Goal: Find specific page/section: Find specific page/section

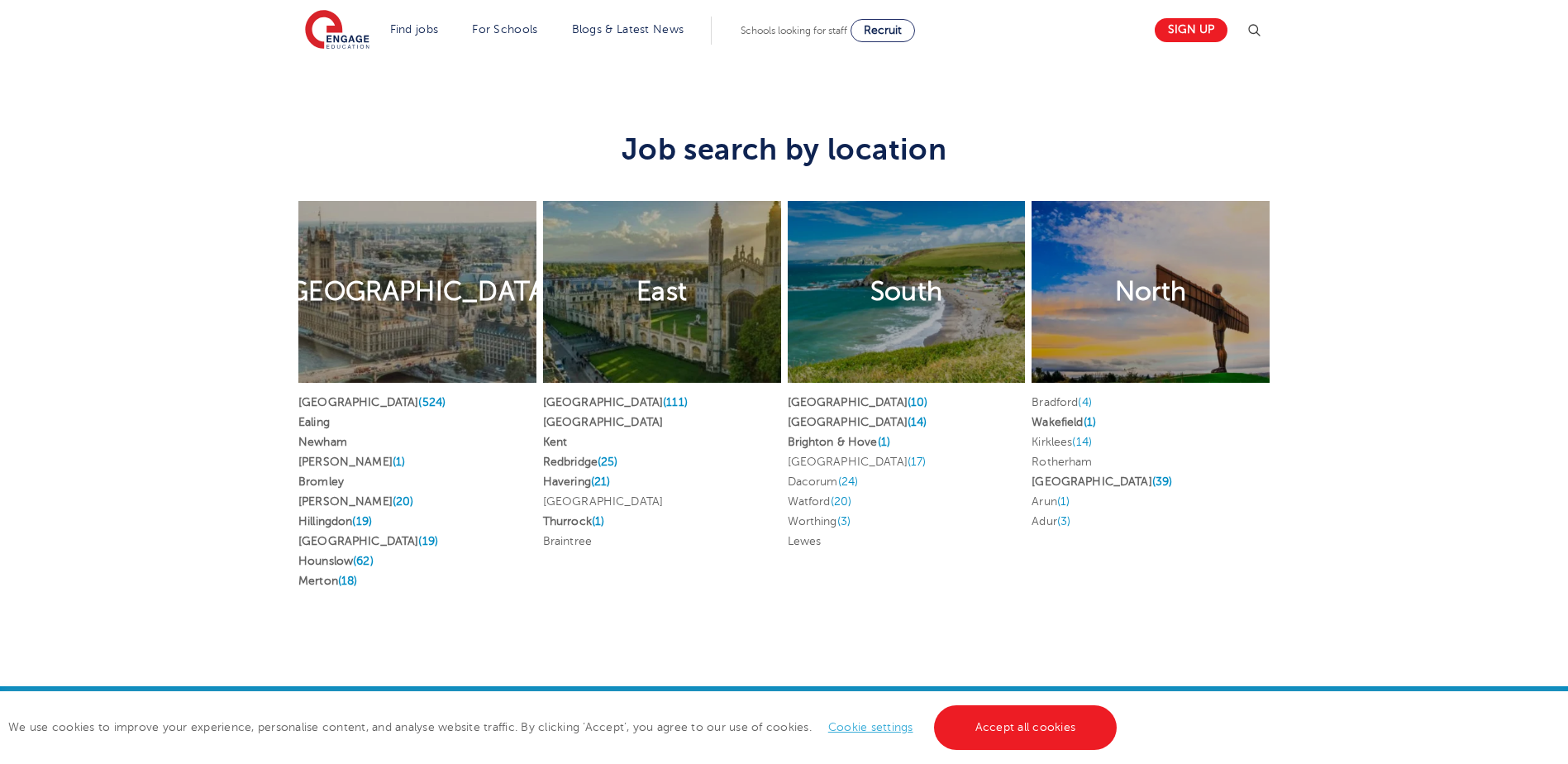
scroll to position [3058, 0]
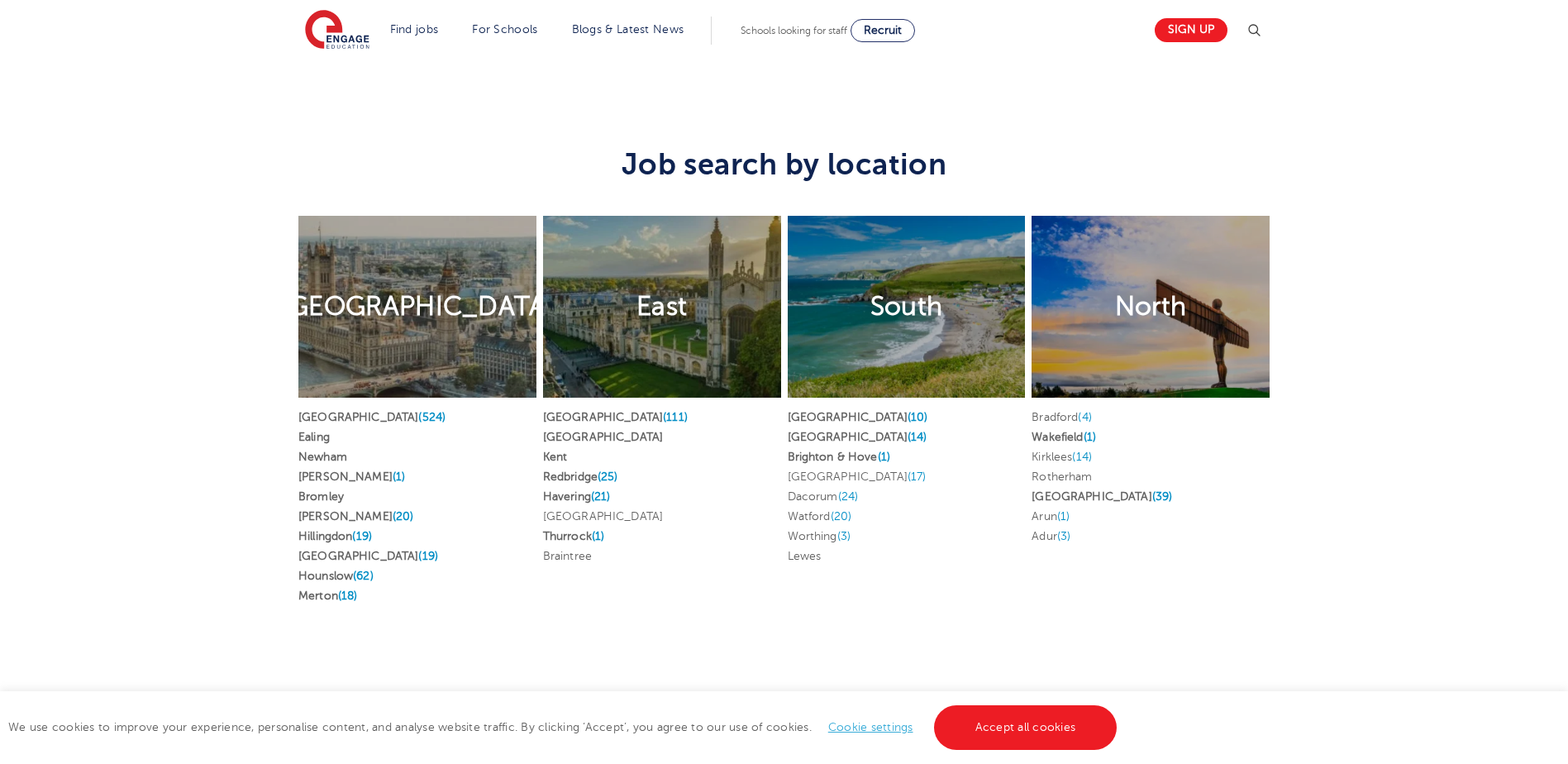
click at [814, 507] on li "Watford (20)" at bounding box center [907, 516] width 238 height 20
click at [855, 318] on div "South" at bounding box center [907, 307] width 238 height 182
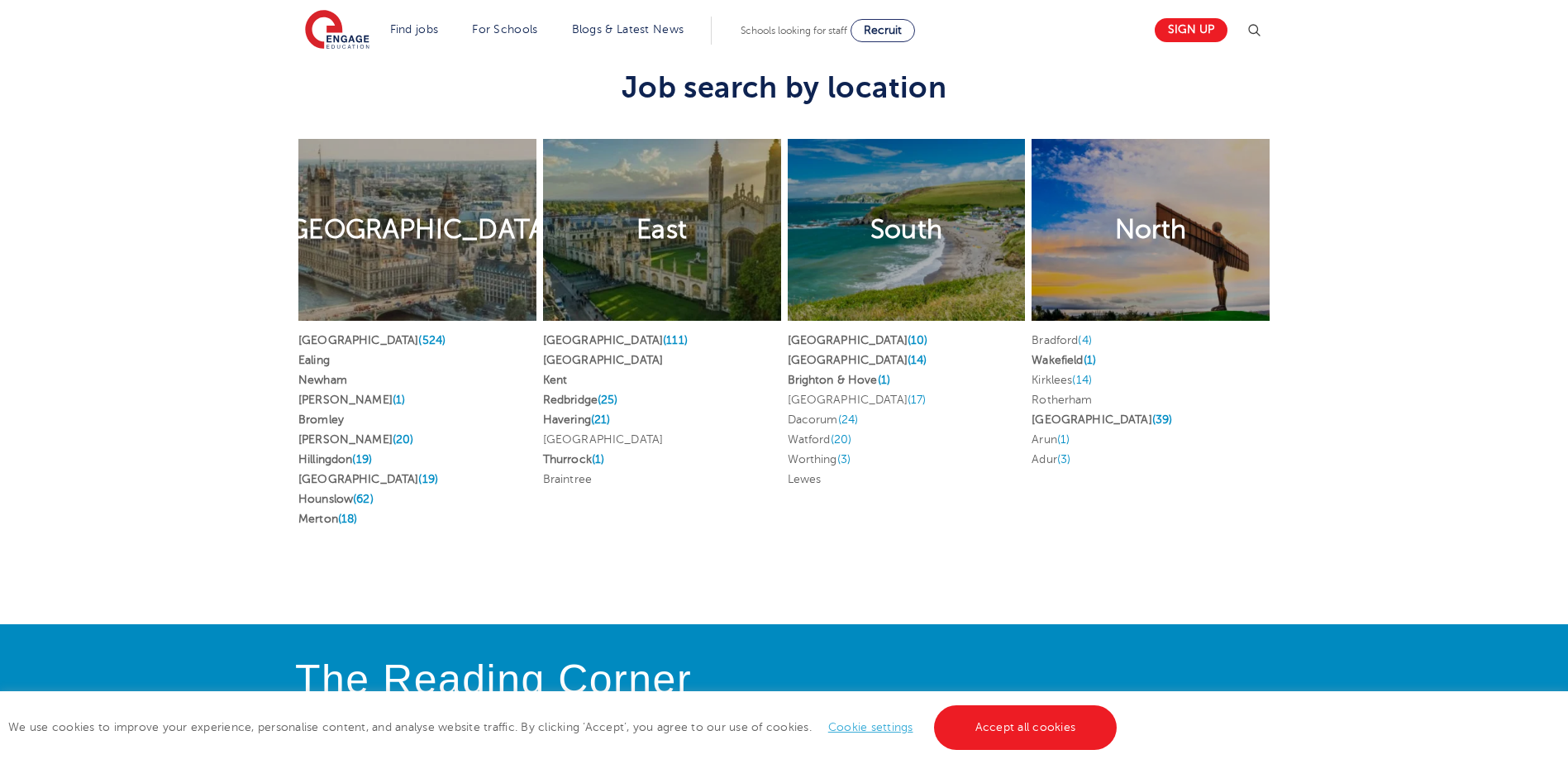
scroll to position [2975, 0]
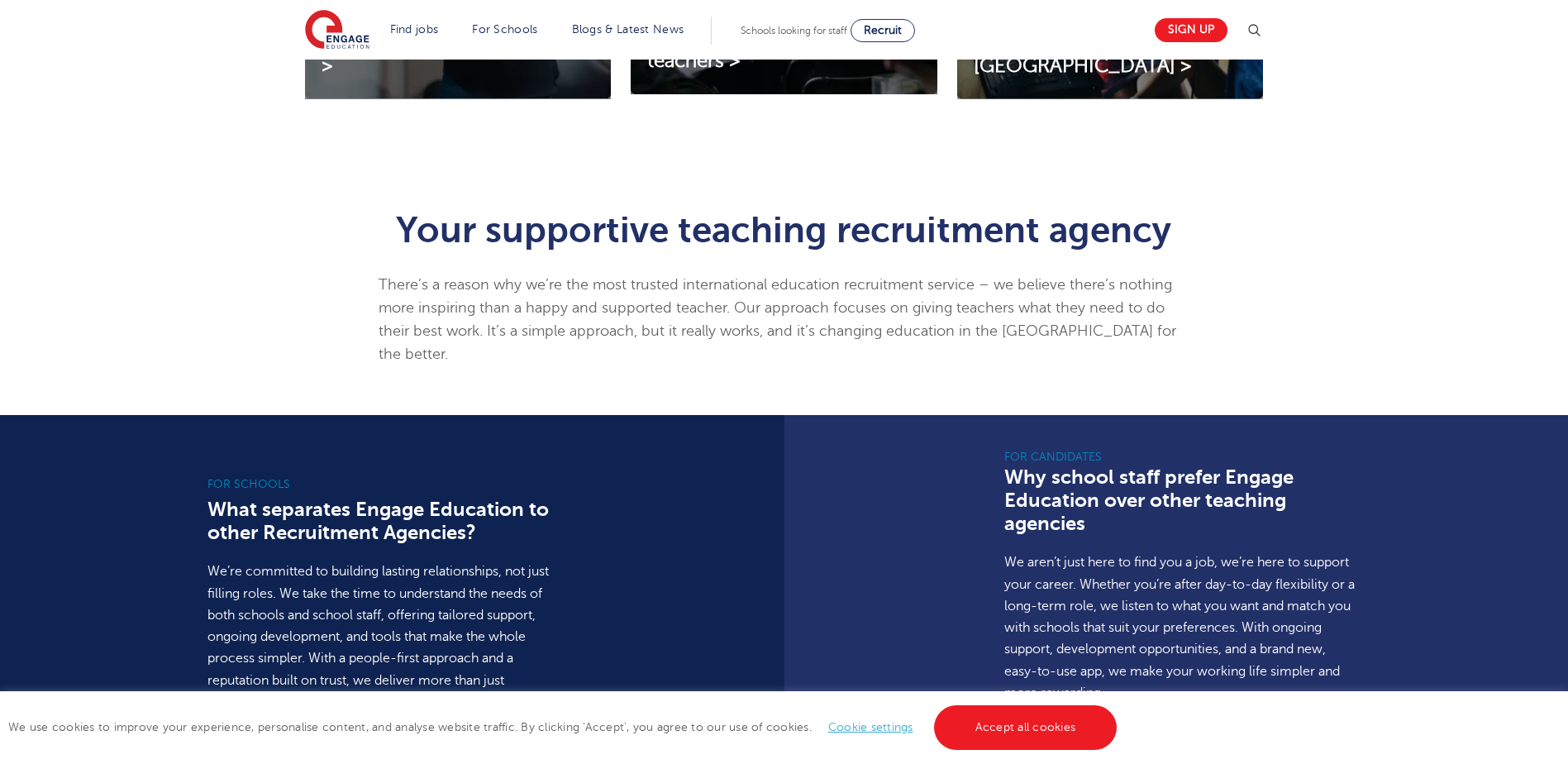
scroll to position [1074, 0]
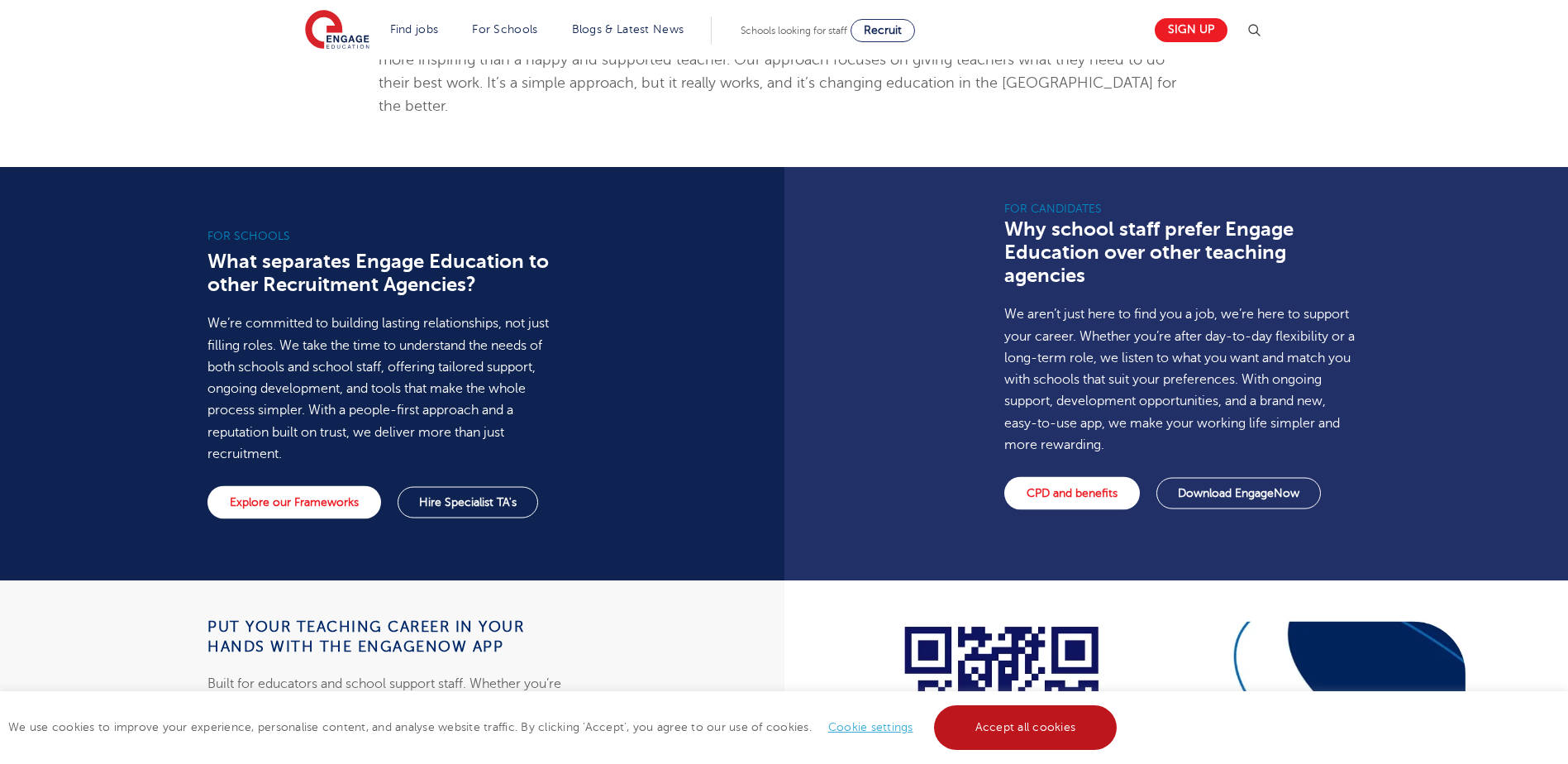
click at [1015, 706] on link "Accept all cookies" at bounding box center [1026, 726] width 184 height 44
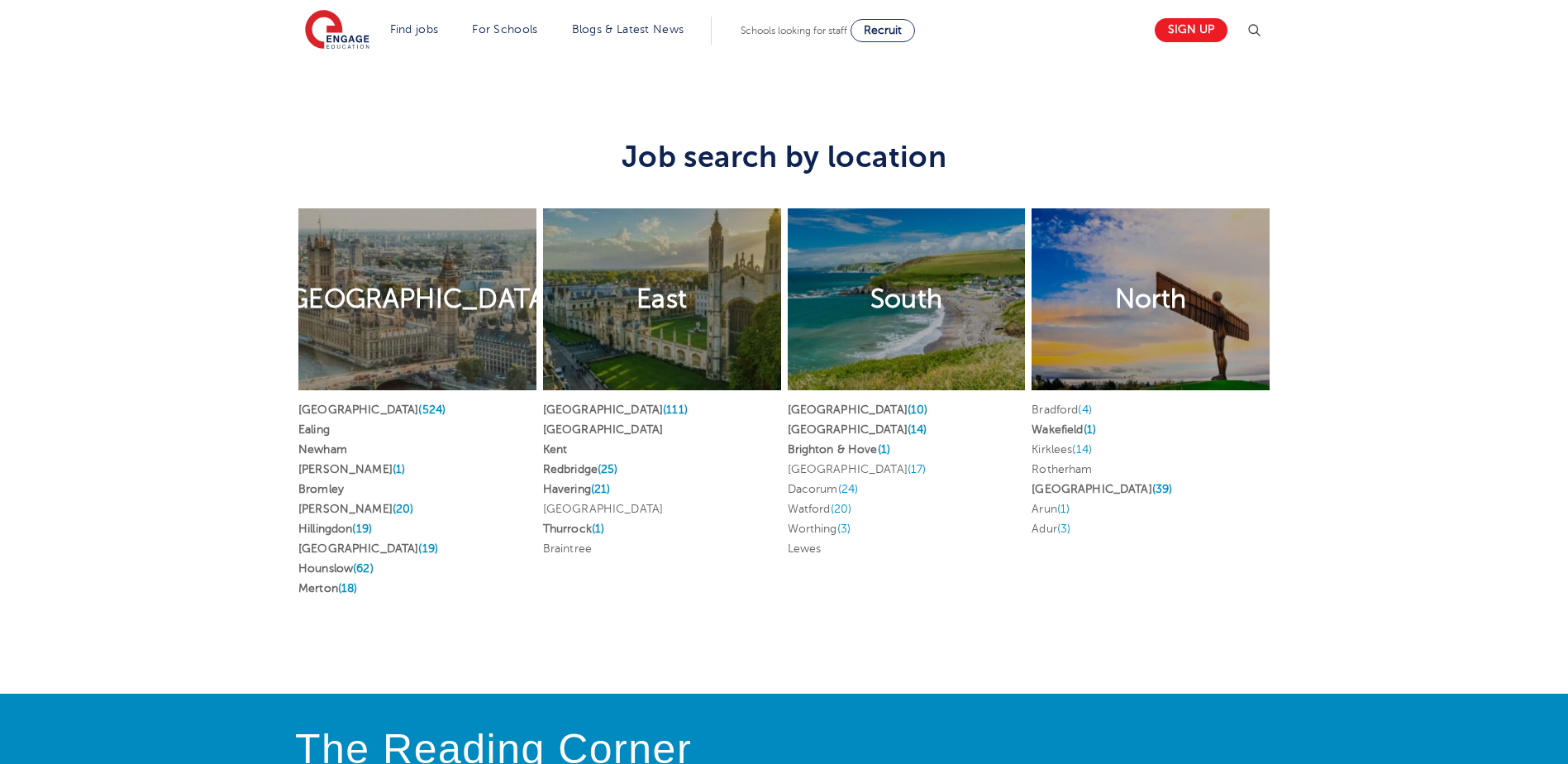
scroll to position [3223, 0]
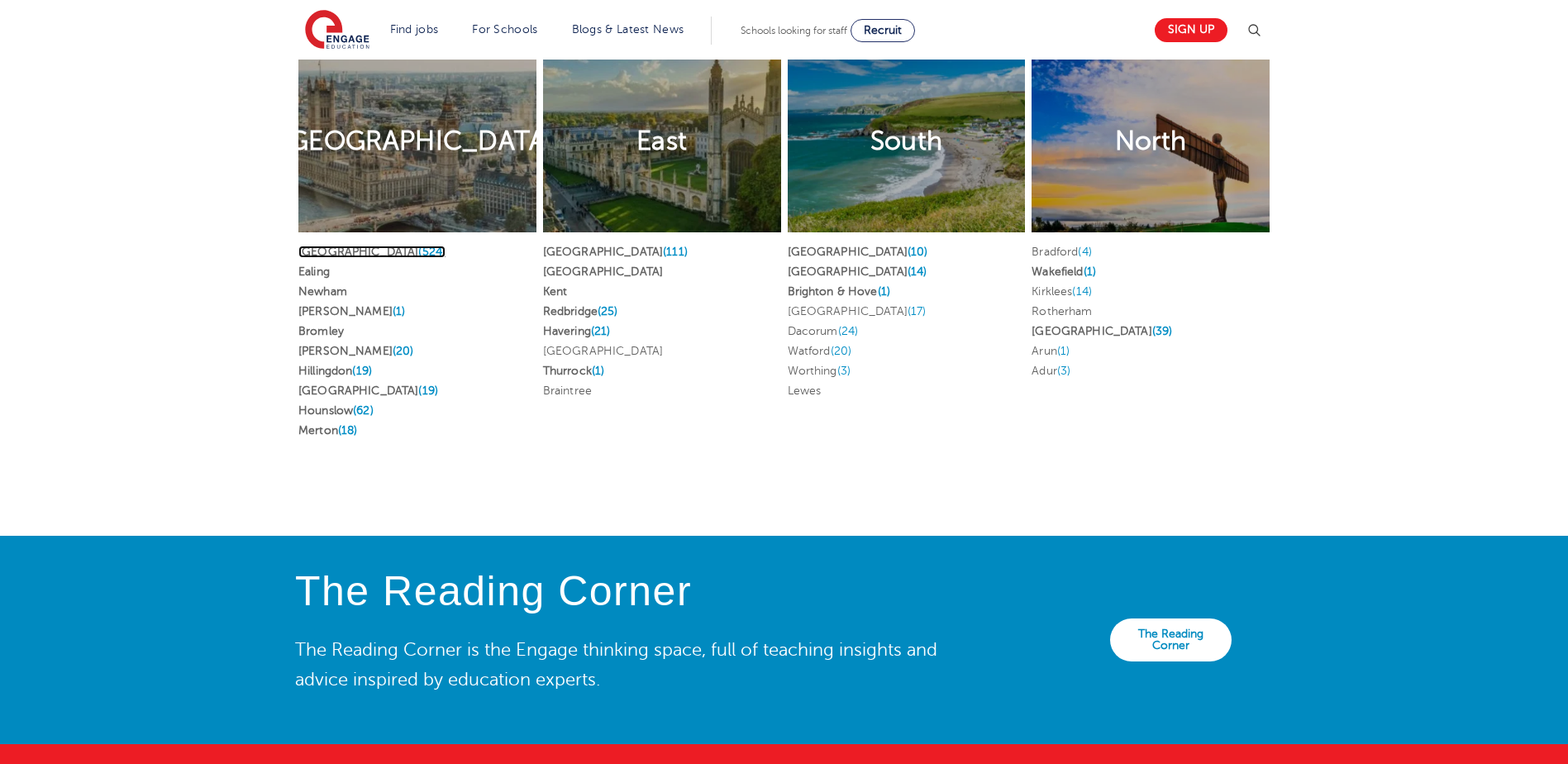
click at [331, 245] on link "London (524)" at bounding box center [372, 251] width 147 height 12
